Goal: Information Seeking & Learning: Learn about a topic

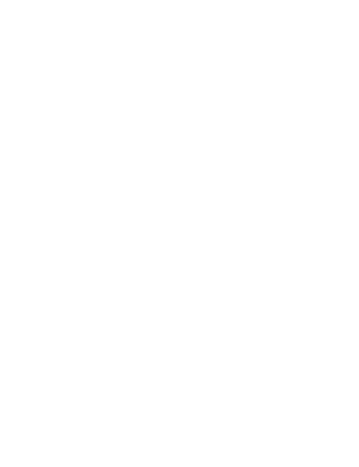
click at [341, 145] on icon at bounding box center [341, 152] width 18 height 15
click at [318, 224] on div "Eisacktal – Meransen-Mühlbach Family Home Alpenhof **** Familie Pabst € € € € F…" at bounding box center [263, 234] width 158 height 120
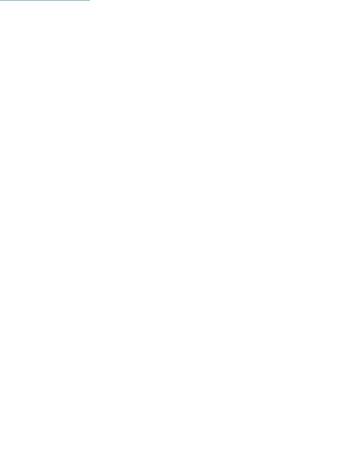
scroll to position [894, 0]
click at [241, 181] on span "JUST KIDS AND FAMILY" at bounding box center [221, 183] width 45 height 5
click at [273, 120] on div "Family Experiences" at bounding box center [245, 126] width 61 height 15
click at [235, 161] on div at bounding box center [231, 165] width 9 height 9
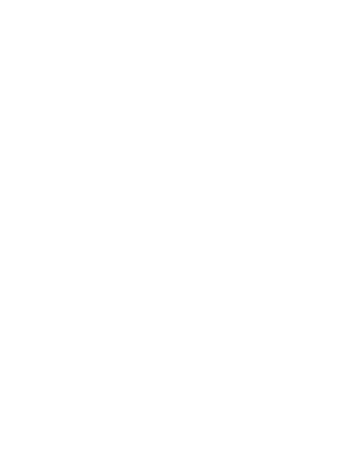
click at [233, 144] on div at bounding box center [231, 148] width 9 height 9
click at [231, 178] on div at bounding box center [231, 182] width 9 height 9
click at [197, 331] on span "übernehmen" at bounding box center [179, 334] width 37 height 6
click at [63, 241] on span "Familie Preindl" at bounding box center [53, 246] width 54 height 10
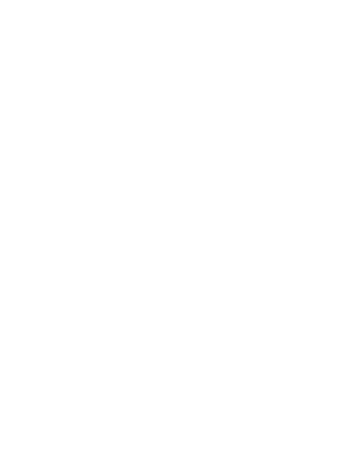
scroll to position [1359, 0]
click at [291, 215] on h4 "AKI Family Resort PLOSE" at bounding box center [262, 220] width 141 height 11
click at [344, 145] on icon at bounding box center [341, 152] width 18 height 15
click at [42, 219] on div "Kleines Glück ganz groß im Das Mühlwald Quality Family Time Resort Mitten in de…" at bounding box center [179, 275] width 324 height 361
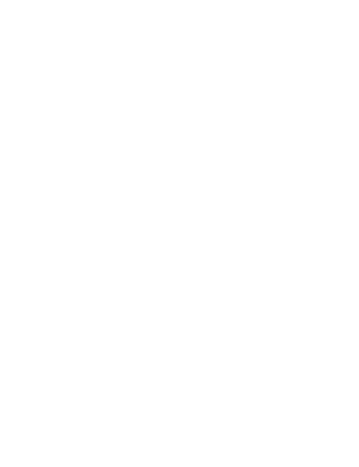
click at [37, 220] on span "JUST KIDS AND FAMILY" at bounding box center [46, 222] width 45 height 5
click at [32, 220] on span "JUST KIDS AND FAMILY" at bounding box center [46, 222] width 45 height 5
click at [304, 294] on div "Kleines Glück ganz groß im Das Mühlwald Quality Family Time Resort Mitten in de…" at bounding box center [179, 258] width 359 height 635
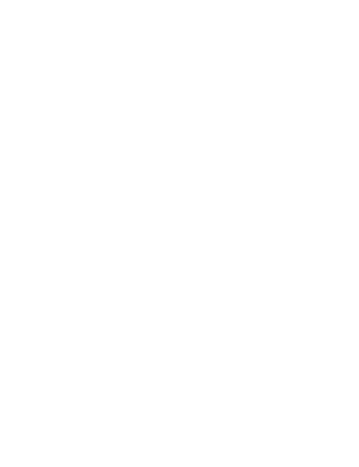
click at [40, 211] on span "www.dasmuehlwald.com" at bounding box center [55, 214] width 50 height 6
